Goal: Transaction & Acquisition: Purchase product/service

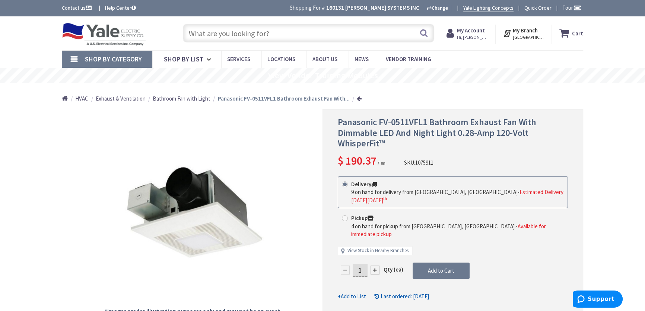
click at [212, 32] on input "text" at bounding box center [308, 33] width 251 height 19
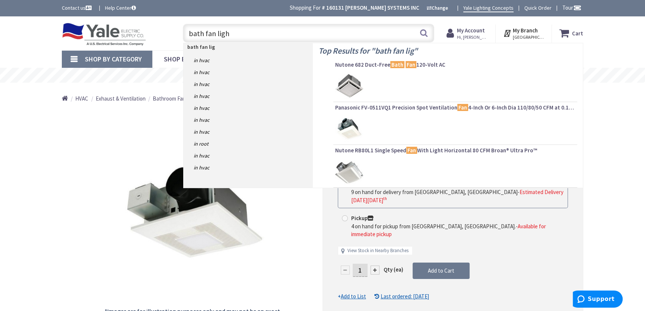
type input "bath fan light"
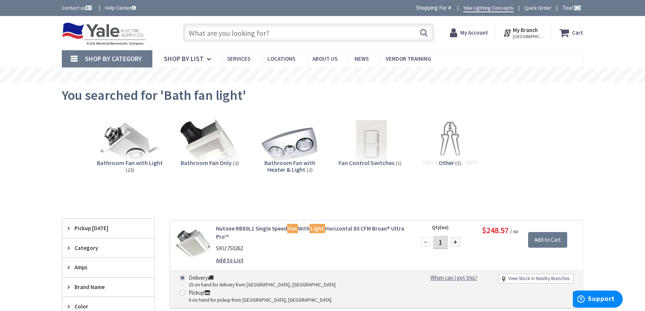
type input "[GEOGRAPHIC_DATA], [GEOGRAPHIC_DATA]"
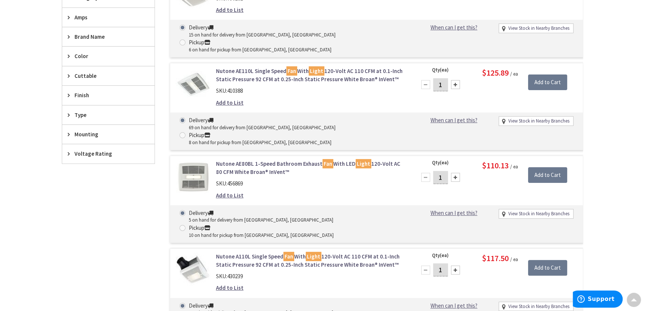
scroll to position [271, 0]
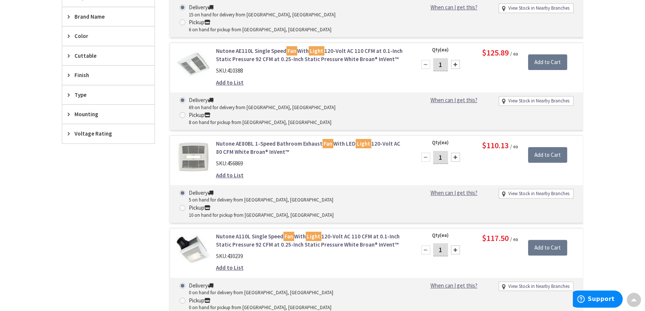
click at [245, 47] on link "Nutone AE110L Single Speed Fan With Light 120-Volt AC 110 CFM at 0.1-Inch Stati…" at bounding box center [311, 55] width 190 height 16
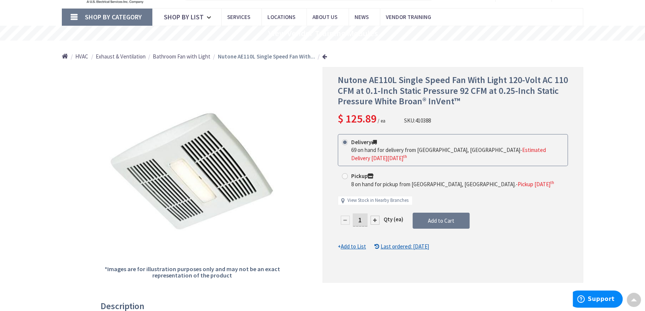
scroll to position [0, 0]
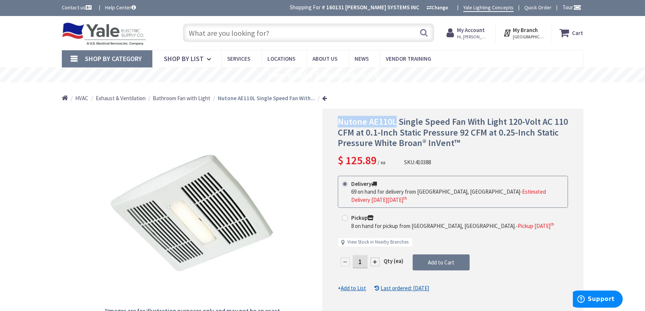
drag, startPoint x: 396, startPoint y: 122, endPoint x: 339, endPoint y: 123, distance: 57.4
click at [339, 123] on span "Nutone AE110L Single Speed Fan With Light 120-Volt AC 110 CFM at 0.1-Inch Stati…" at bounding box center [453, 132] width 230 height 33
copy span "Nutone AE110L"
click at [294, 30] on input "text" at bounding box center [308, 32] width 251 height 19
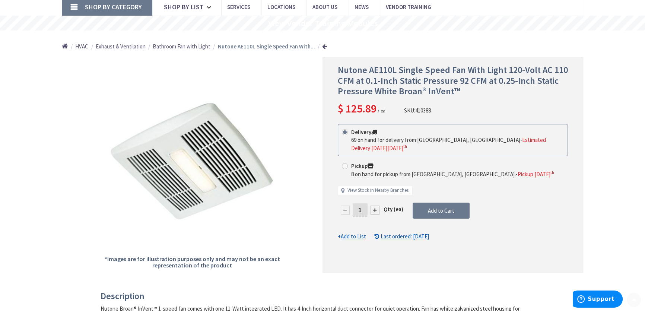
scroll to position [68, 0]
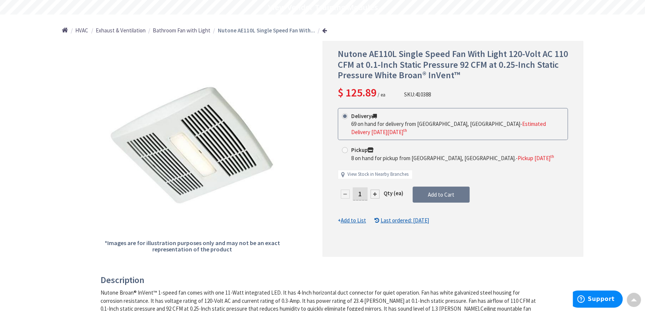
click at [374, 190] on div at bounding box center [375, 194] width 9 height 9
click at [374, 184] on div at bounding box center [453, 148] width 260 height 215
click at [374, 190] on div at bounding box center [375, 194] width 9 height 9
type input "3"
click at [428, 191] on span "Add to Cart" at bounding box center [441, 194] width 26 height 7
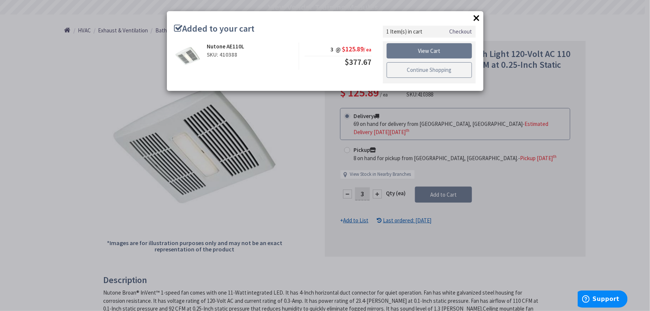
click at [414, 70] on link "Continue Shopping" at bounding box center [430, 70] width 86 height 16
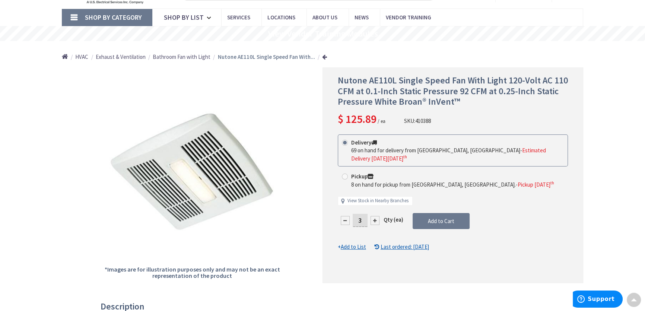
scroll to position [0, 0]
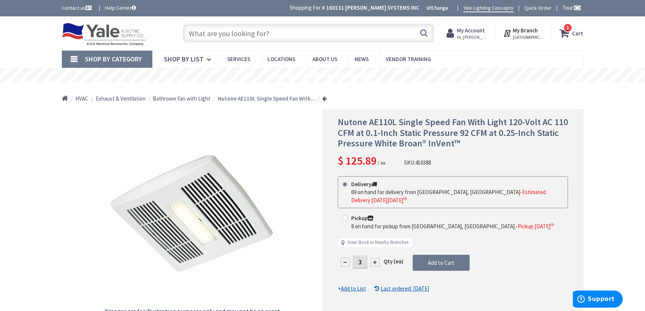
click at [210, 30] on input "text" at bounding box center [308, 33] width 251 height 19
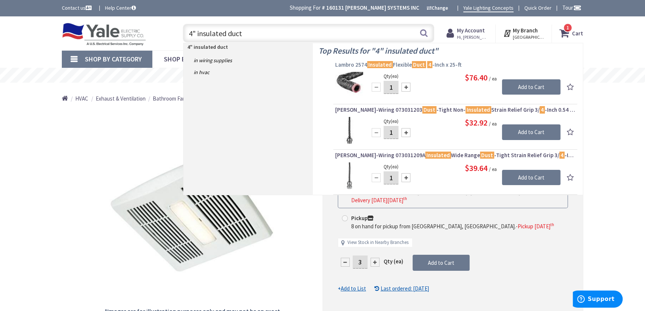
type input "4" insulated duct"
click at [372, 63] on mark "Insulated" at bounding box center [380, 64] width 26 height 9
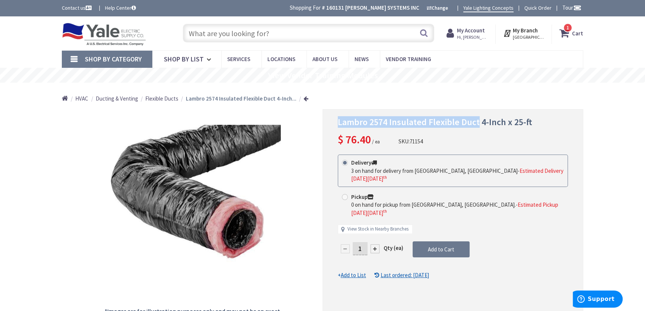
drag, startPoint x: 476, startPoint y: 122, endPoint x: 334, endPoint y: 125, distance: 142.3
click at [334, 125] on div "Lambro 2574 Insulated Flexible Duct 4-Inch x 25-ft $ 76.40 / ea SKU: 71154 This…" at bounding box center [453, 217] width 261 height 216
copy span "Lambro 2574 Insulated Flexible Duct"
